Goal: Navigation & Orientation: Find specific page/section

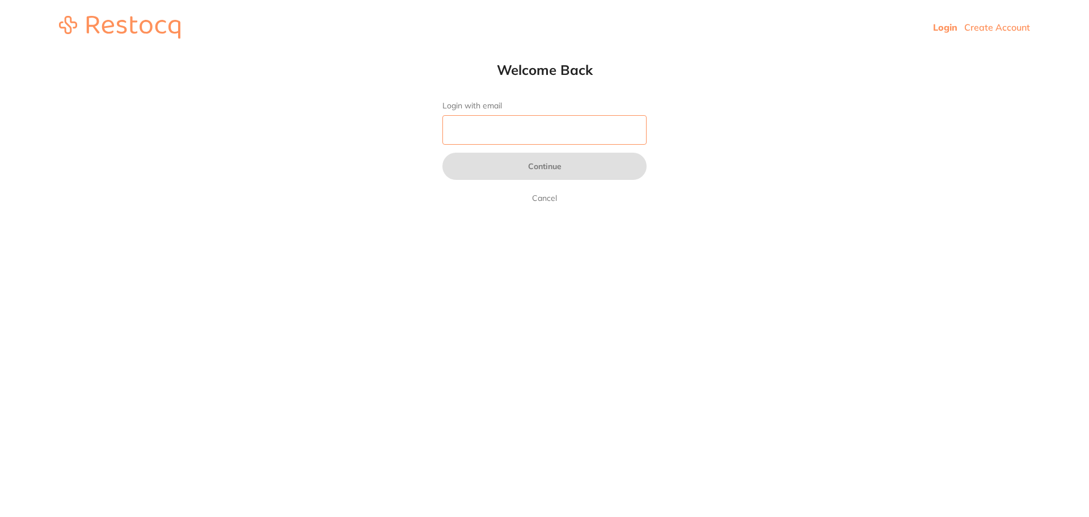
click at [515, 125] on input "Login with email" at bounding box center [545, 130] width 204 height 30
click at [554, 125] on input "Login with email" at bounding box center [545, 130] width 204 height 30
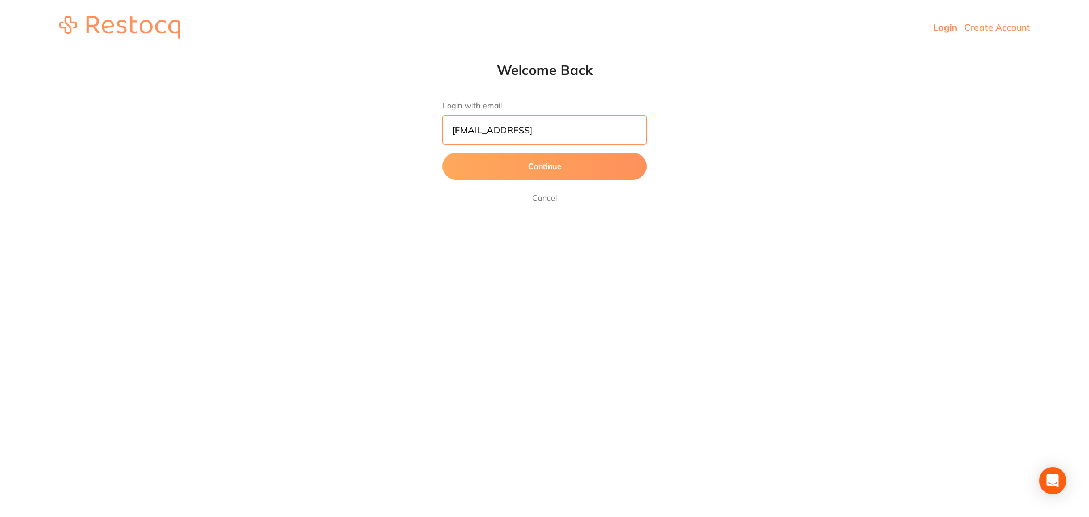
type input "[EMAIL_ADDRESS]"
click at [591, 123] on input "[EMAIL_ADDRESS]" at bounding box center [545, 130] width 204 height 30
type input "[EMAIL_ADDRESS][DOMAIN_NAME]"
click at [568, 165] on button "Continue" at bounding box center [545, 166] width 204 height 27
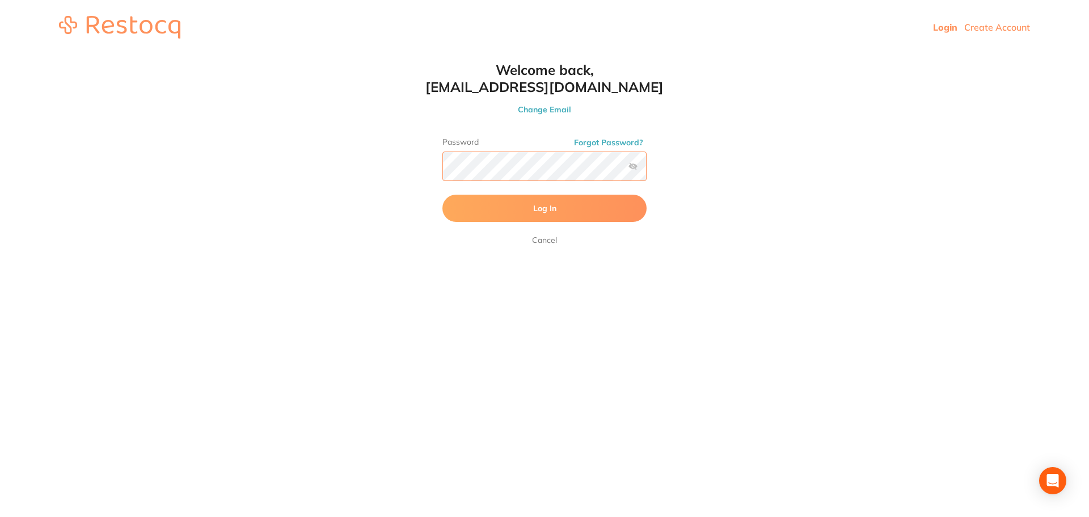
click at [443, 195] on button "Log In" at bounding box center [545, 208] width 204 height 27
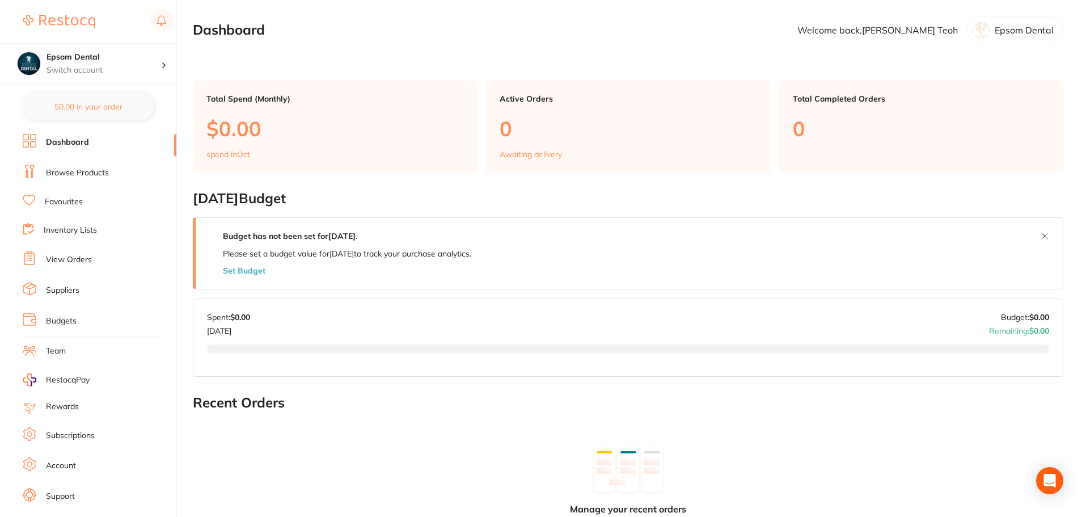
click at [68, 173] on link "Browse Products" at bounding box center [77, 172] width 63 height 11
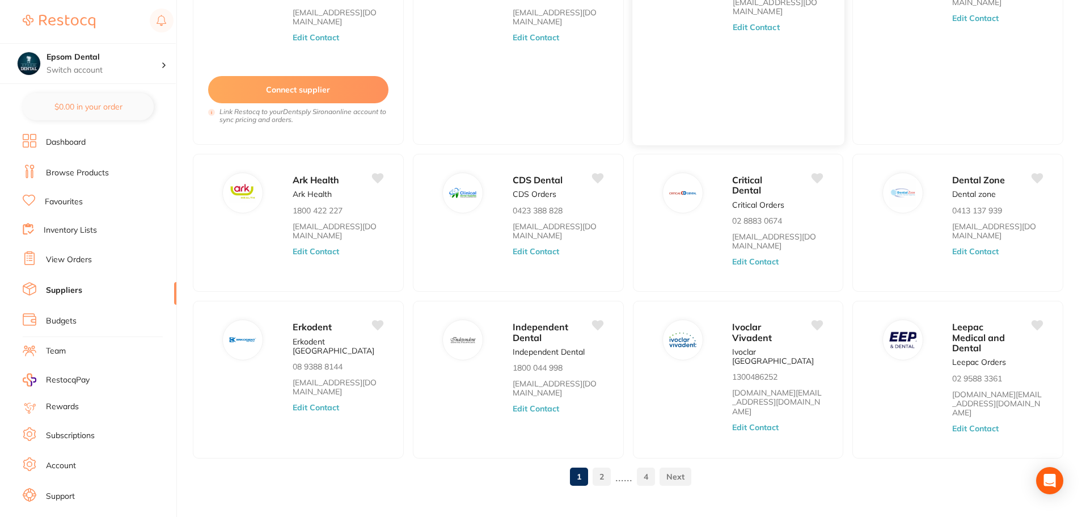
scroll to position [175, 0]
click at [605, 465] on link "2" at bounding box center [602, 476] width 18 height 23
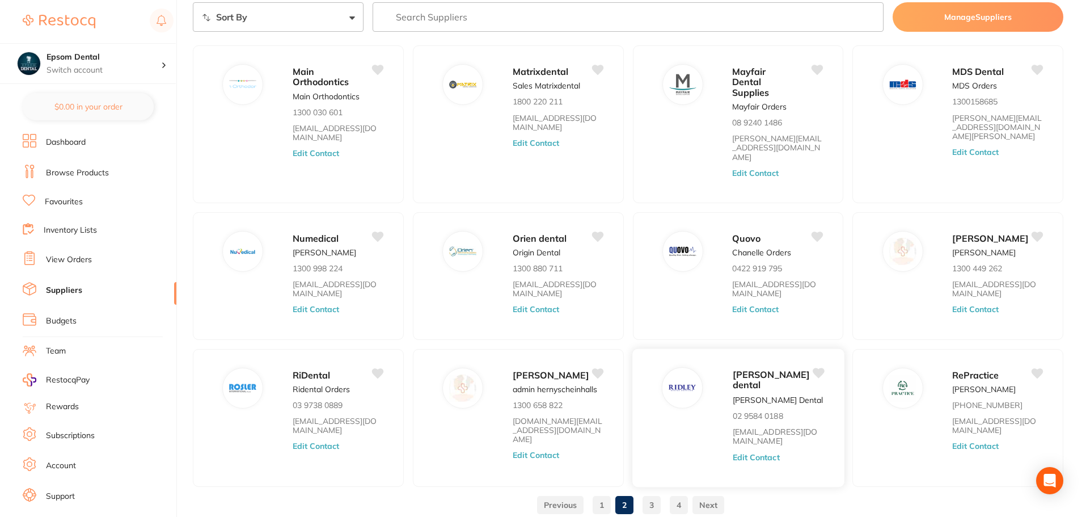
scroll to position [57, 0]
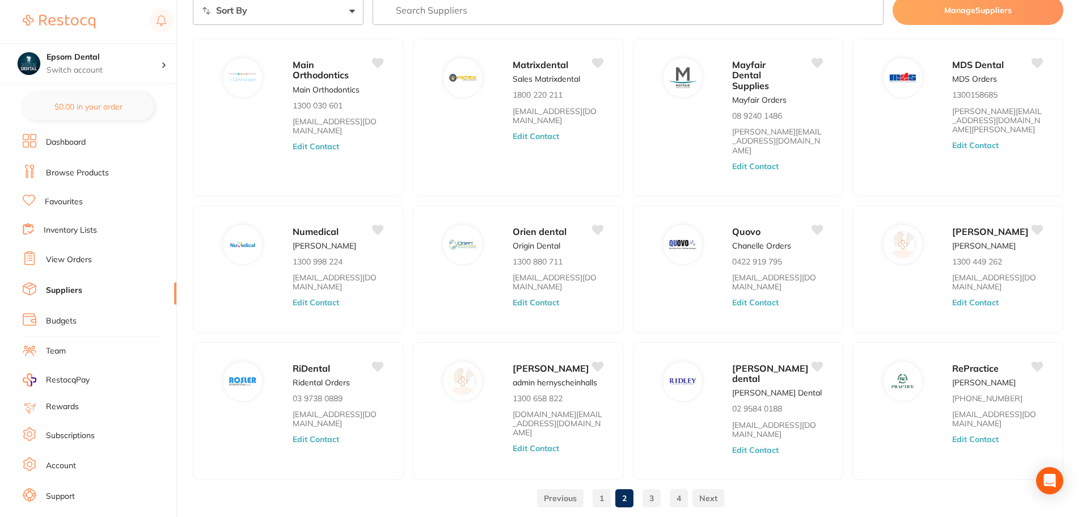
click at [655, 487] on link "3" at bounding box center [652, 498] width 18 height 23
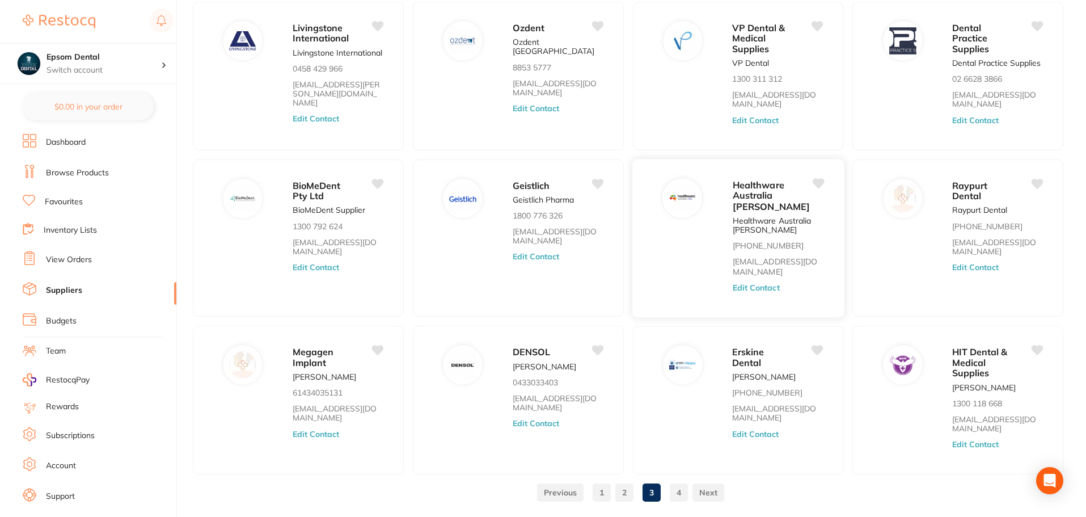
scroll to position [113, 0]
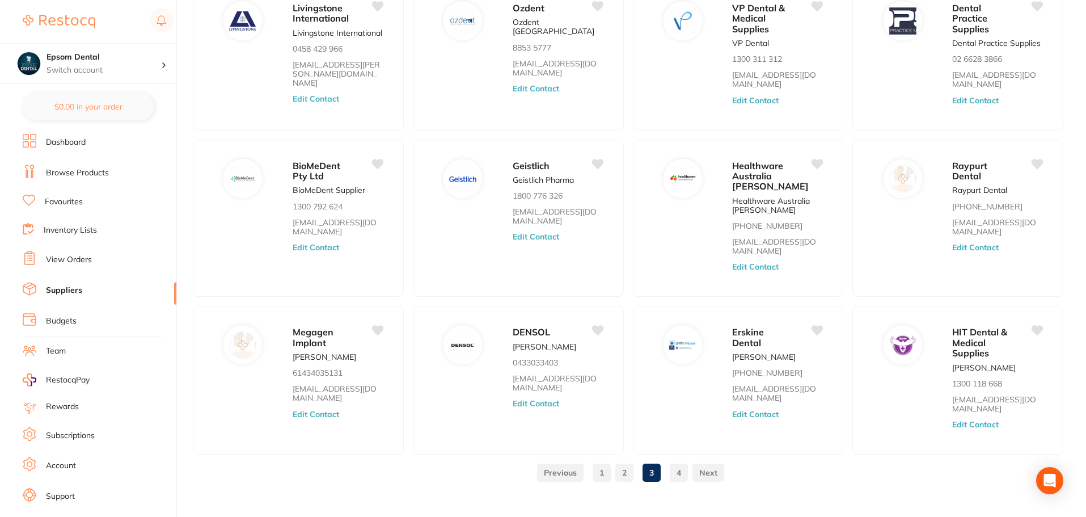
click at [675, 477] on link "4" at bounding box center [679, 472] width 18 height 23
